Goal: Contribute content

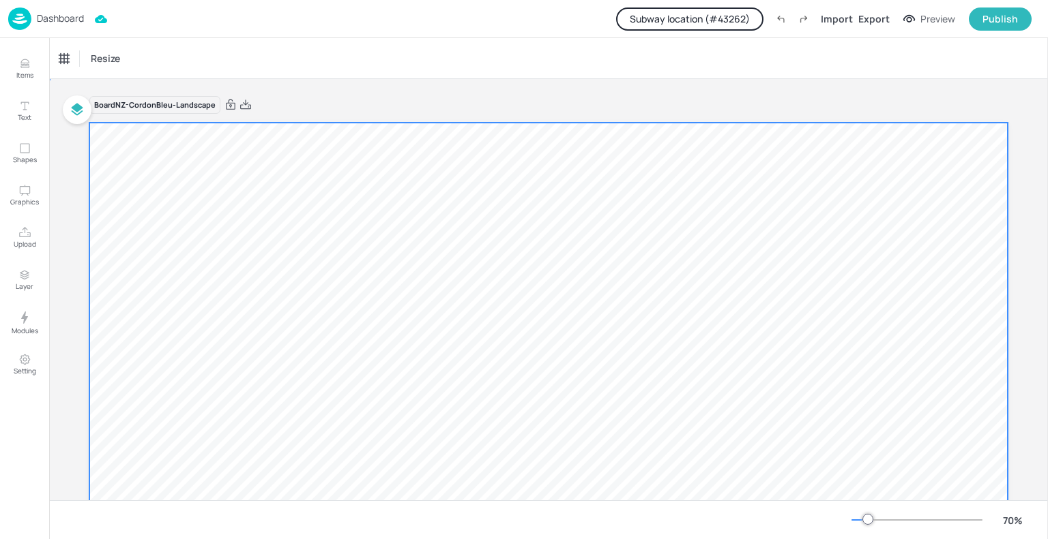
click at [400, 259] on div at bounding box center [548, 381] width 918 height 516
click at [833, 16] on div "Import" at bounding box center [836, 19] width 32 height 14
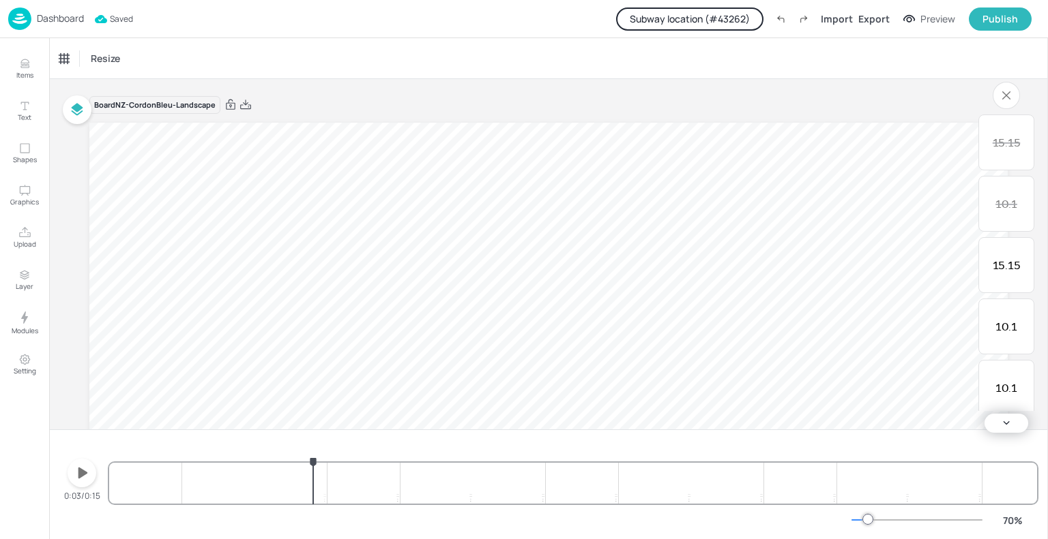
click at [313, 486] on div "10.1 10.1 10.1 10.1 15.15 10.1 15.15 10.1 10.1 10.1 10.1 15.15 10.1 15.15 10.1 …" at bounding box center [573, 471] width 928 height 65
click at [72, 471] on icon "button" at bounding box center [82, 473] width 22 height 22
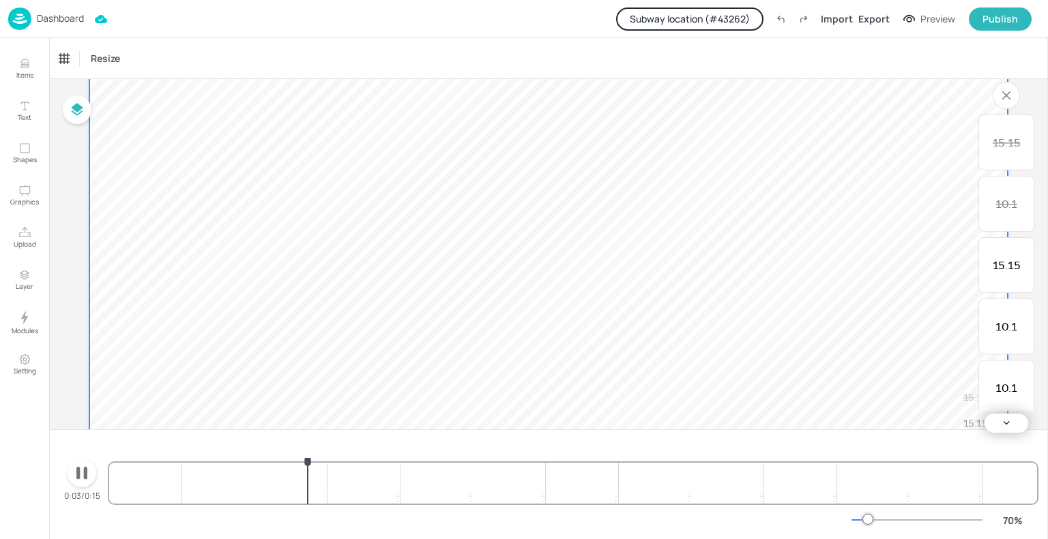
scroll to position [229, 0]
click at [89, 477] on icon "button" at bounding box center [82, 473] width 22 height 22
click at [733, 15] on button "Subway location (# 43262 )" at bounding box center [689, 19] width 147 height 23
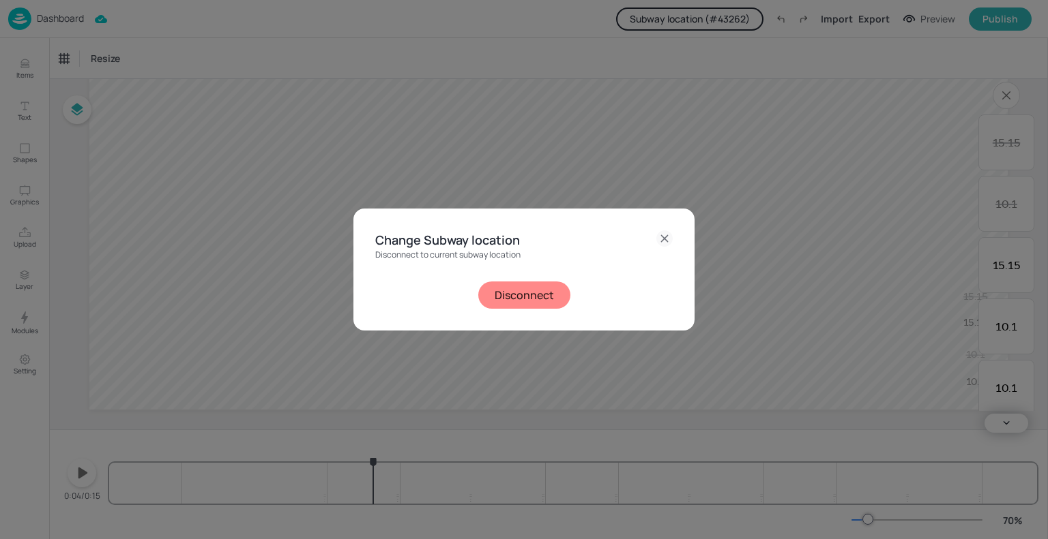
click at [527, 297] on button "Disconnect" at bounding box center [524, 295] width 92 height 27
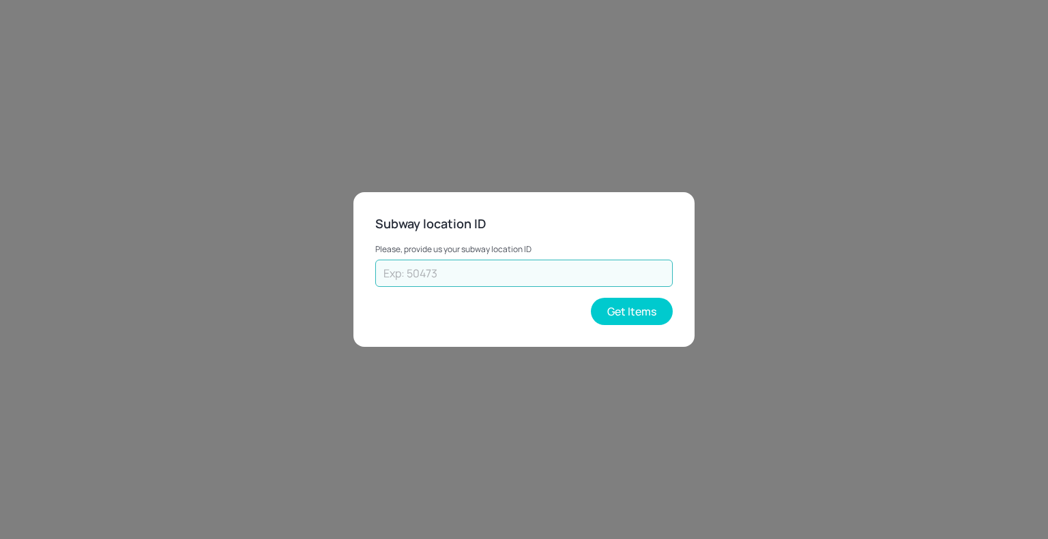
click at [532, 265] on input "text" at bounding box center [523, 273] width 297 height 27
type input "70308"
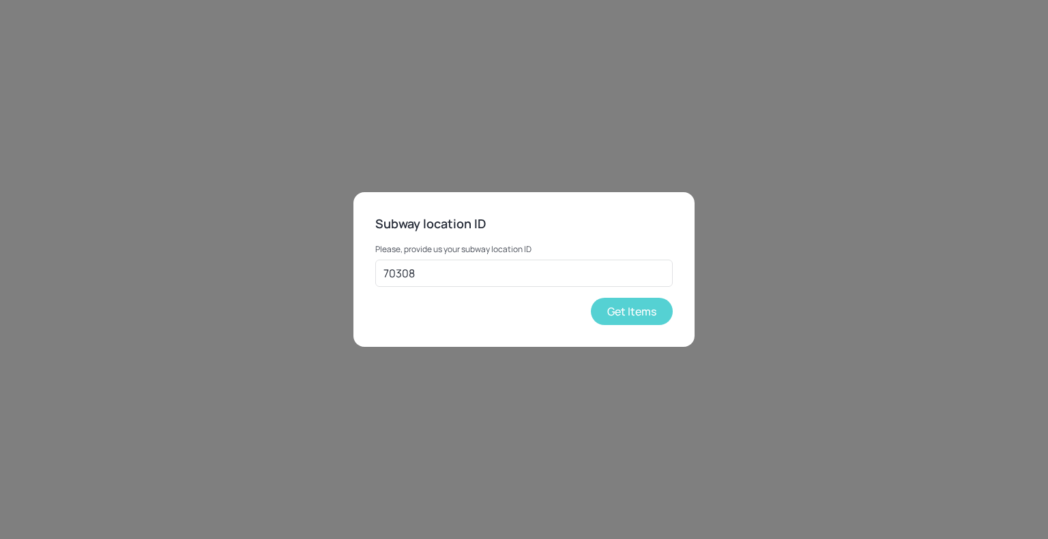
click at [600, 315] on button "Get Items" at bounding box center [632, 311] width 82 height 27
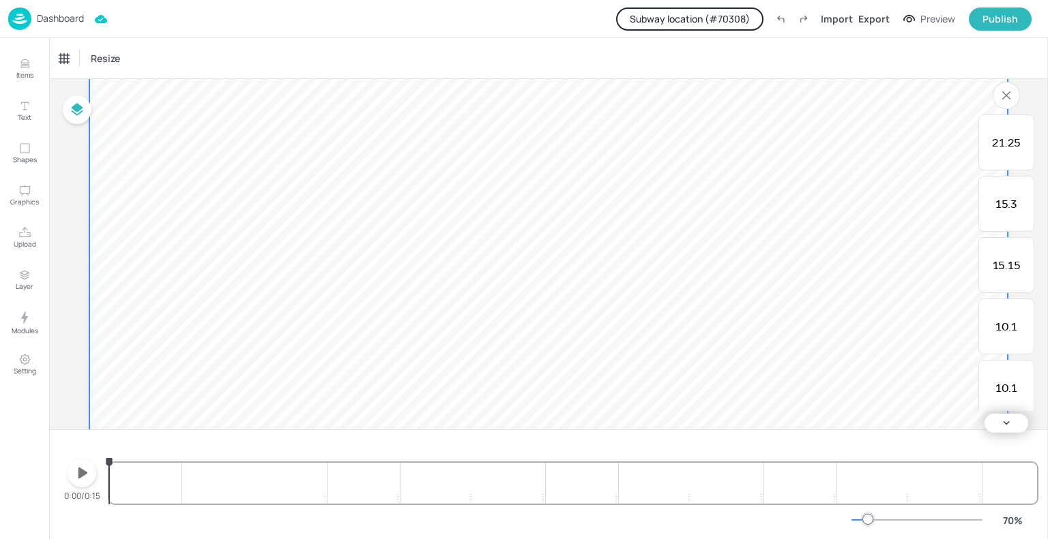
scroll to position [141, 0]
click at [26, 244] on p "Upload" at bounding box center [25, 244] width 23 height 10
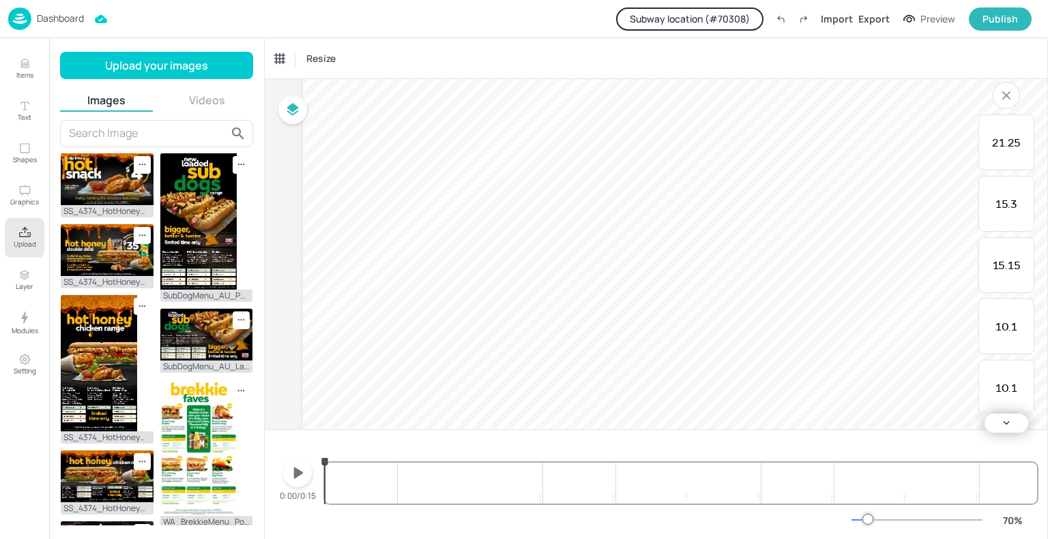
click at [207, 97] on button "Videos" at bounding box center [207, 100] width 93 height 15
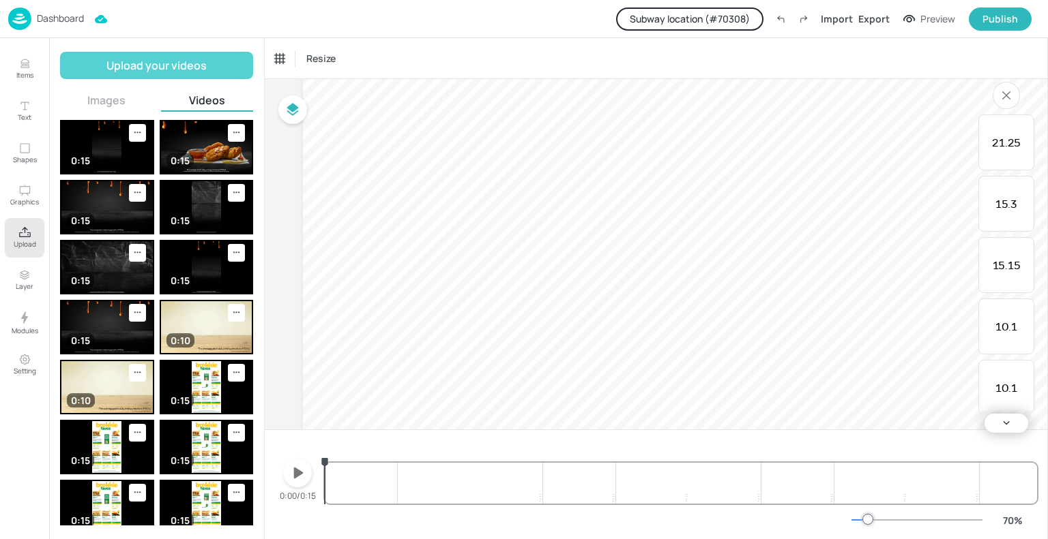
click at [194, 60] on button "Upload your videos" at bounding box center [156, 65] width 193 height 27
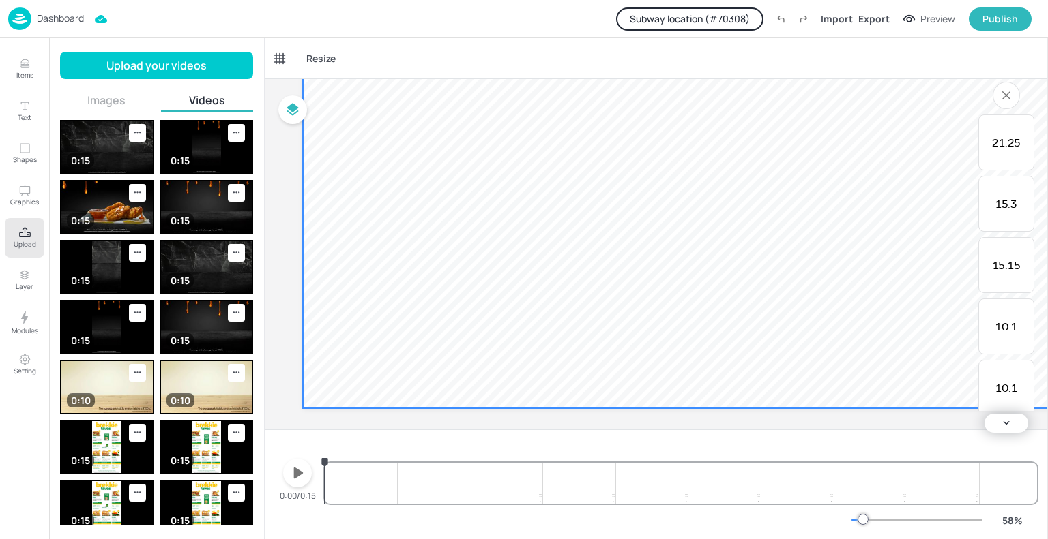
scroll to position [128, 0]
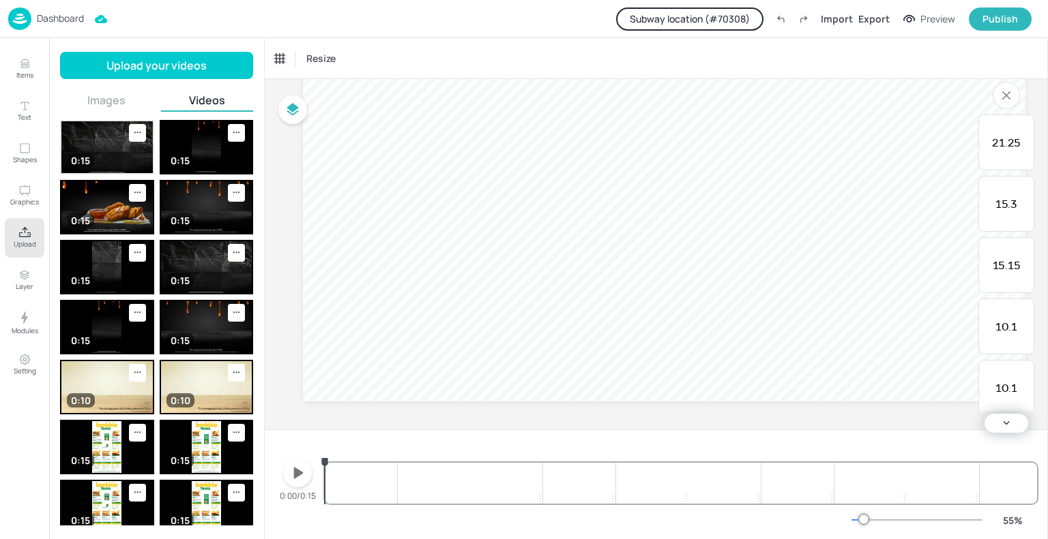
click at [85, 149] on img at bounding box center [106, 147] width 91 height 52
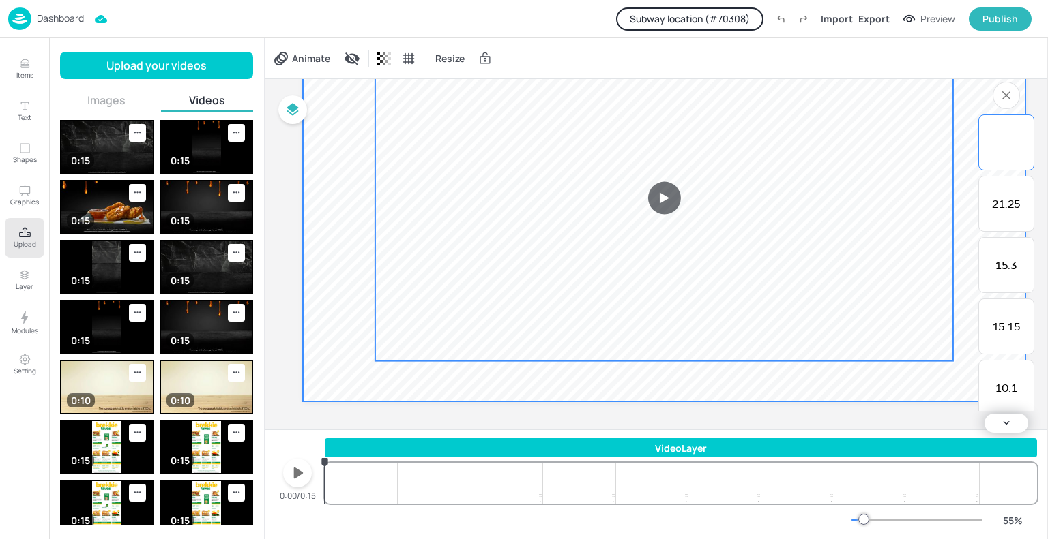
click at [332, 223] on video at bounding box center [664, 198] width 722 height 406
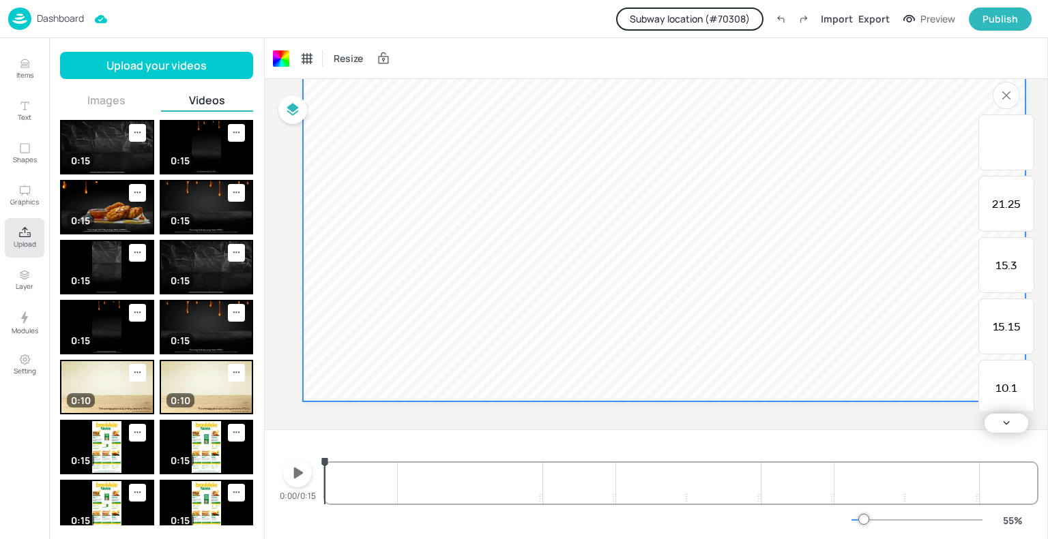
click at [332, 223] on video at bounding box center [664, 198] width 722 height 406
click at [349, 252] on div "Set Background as Video Layer" at bounding box center [433, 240] width 203 height 28
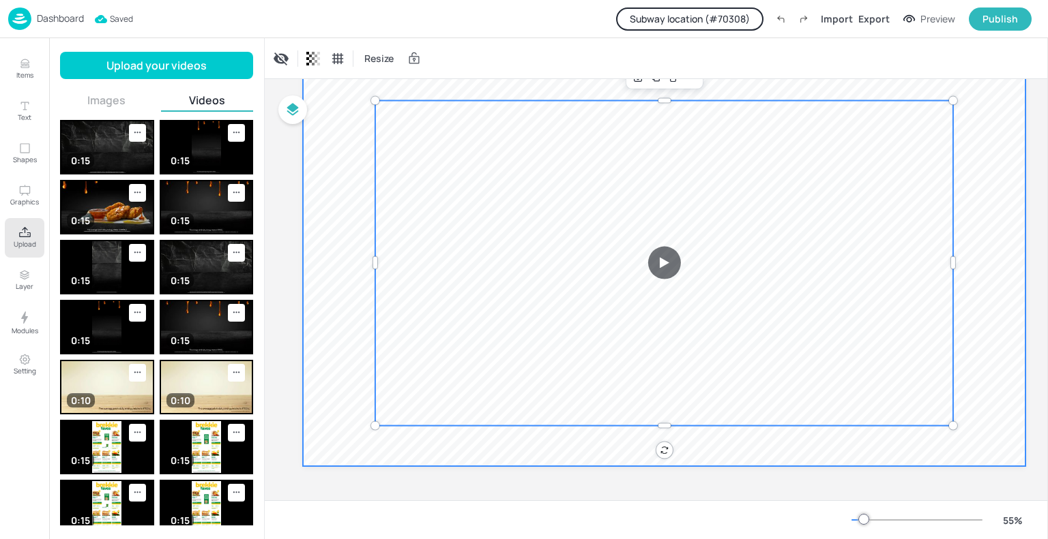
scroll to position [65, 0]
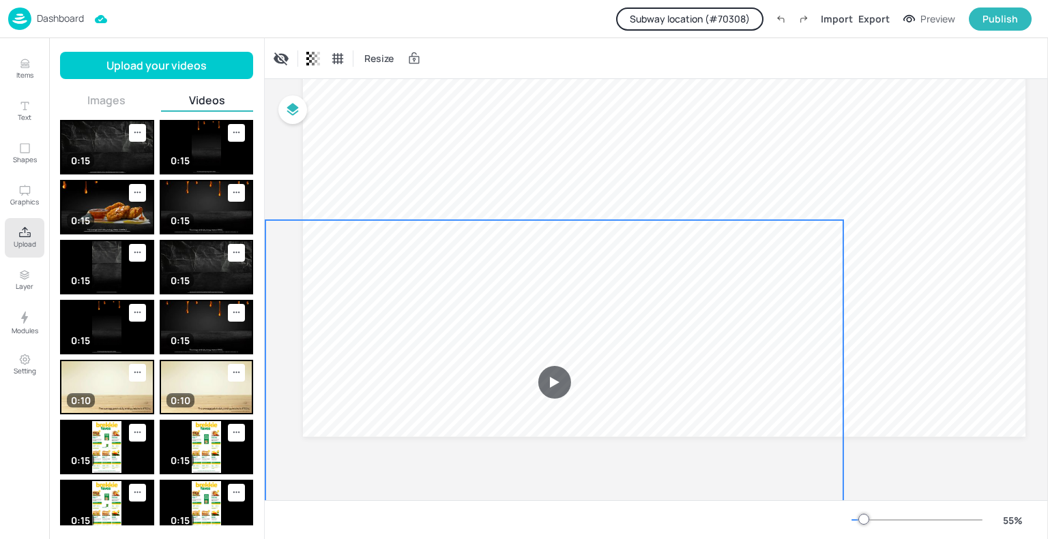
drag, startPoint x: 606, startPoint y: 258, endPoint x: 496, endPoint y: 381, distance: 164.7
click at [496, 381] on video at bounding box center [554, 382] width 578 height 325
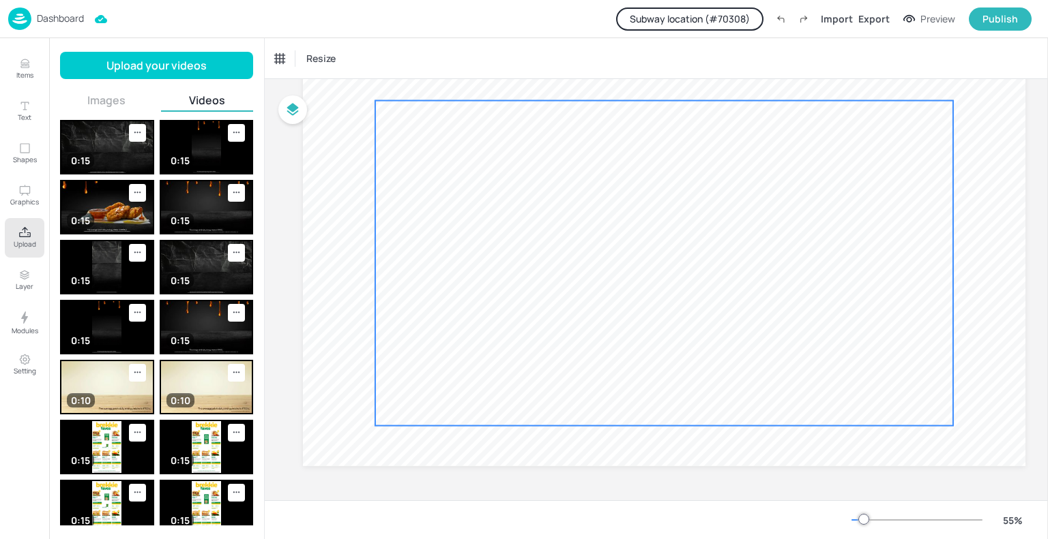
drag, startPoint x: 504, startPoint y: 346, endPoint x: 543, endPoint y: 307, distance: 55.0
click at [543, 307] on video at bounding box center [664, 263] width 578 height 325
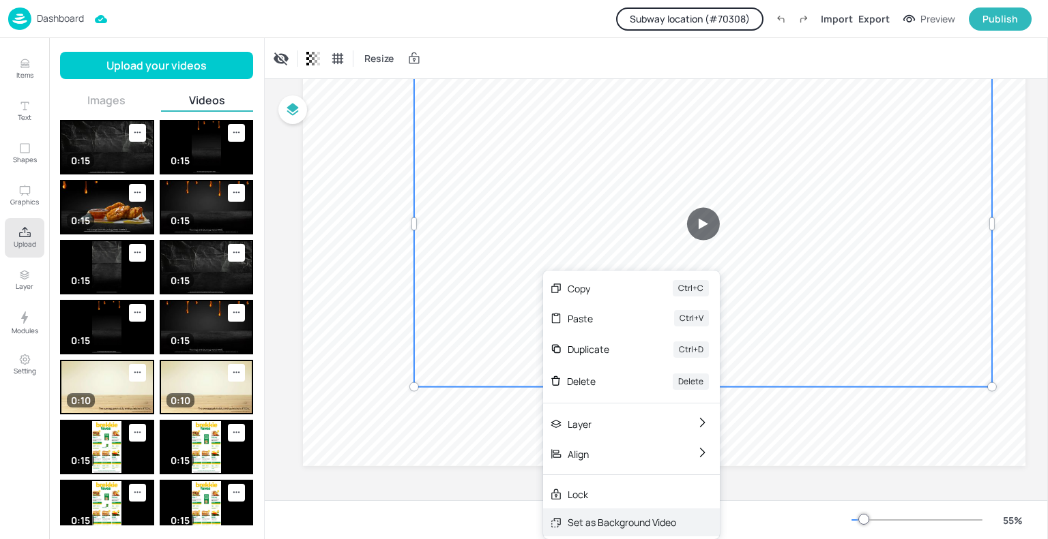
click at [681, 519] on div "Set as Background Video" at bounding box center [631, 523] width 177 height 28
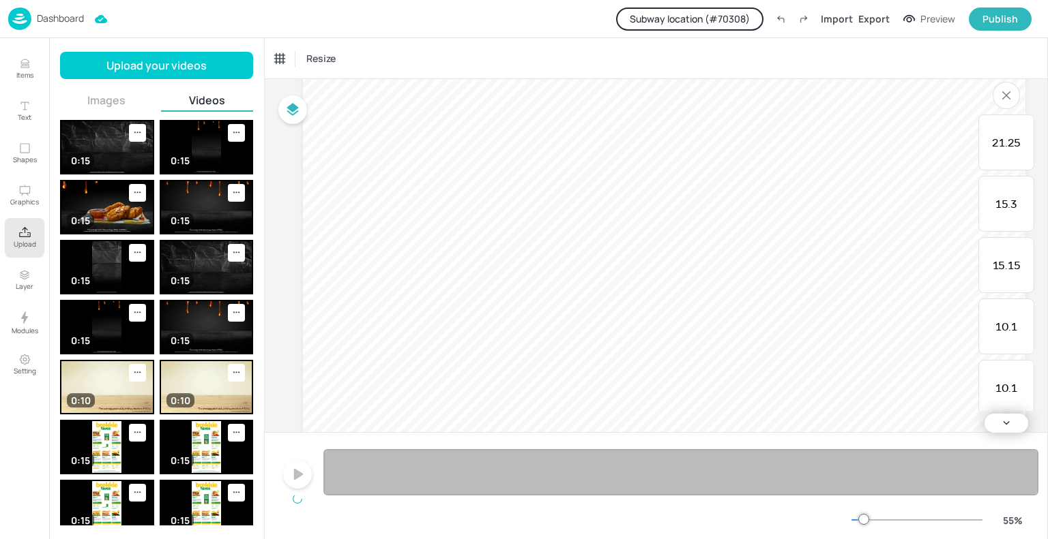
scroll to position [128, 0]
